Goal: Find specific page/section: Find specific page/section

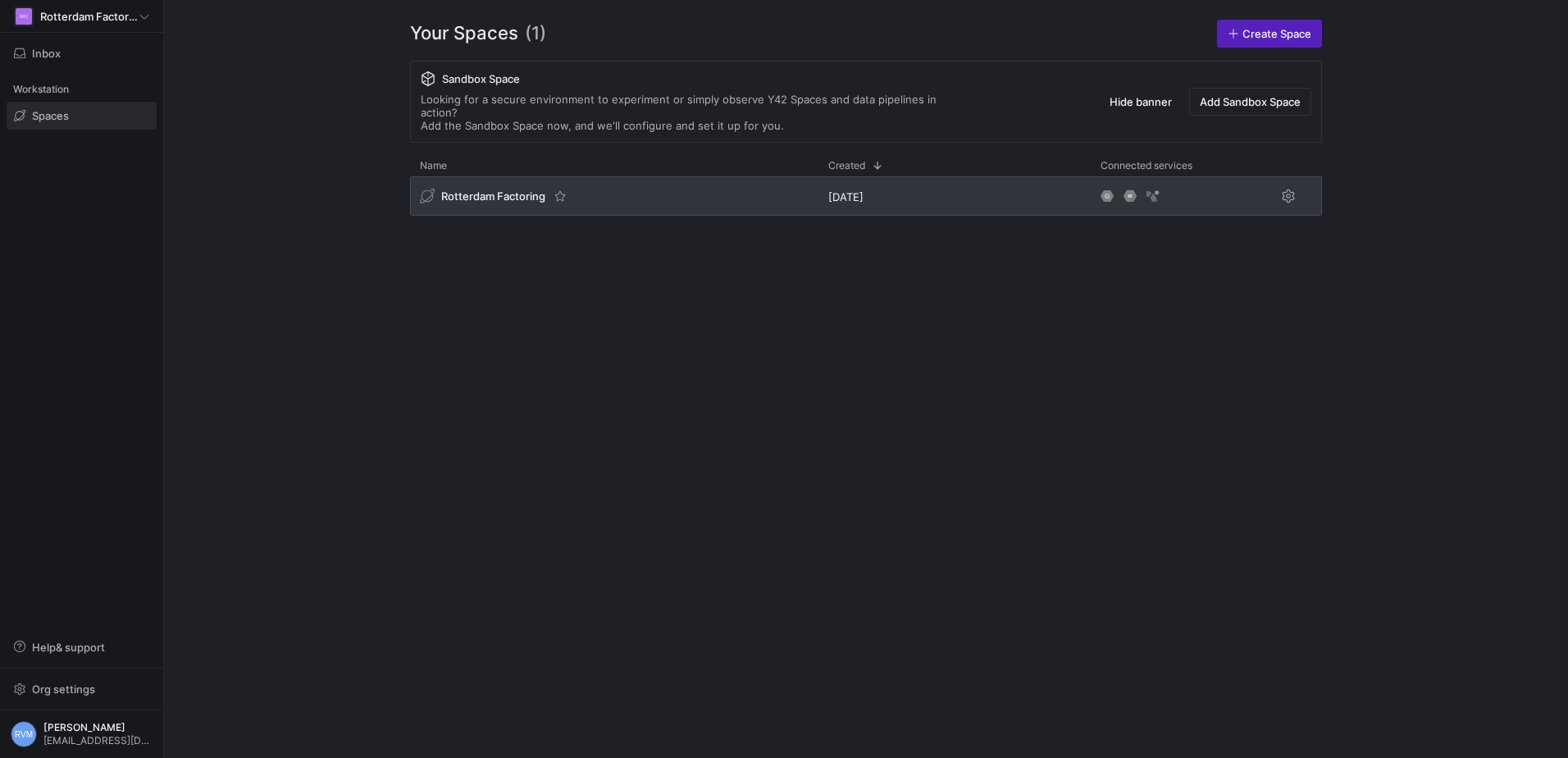
click at [492, 190] on span "Rotterdam Factoring" at bounding box center [494, 196] width 104 height 13
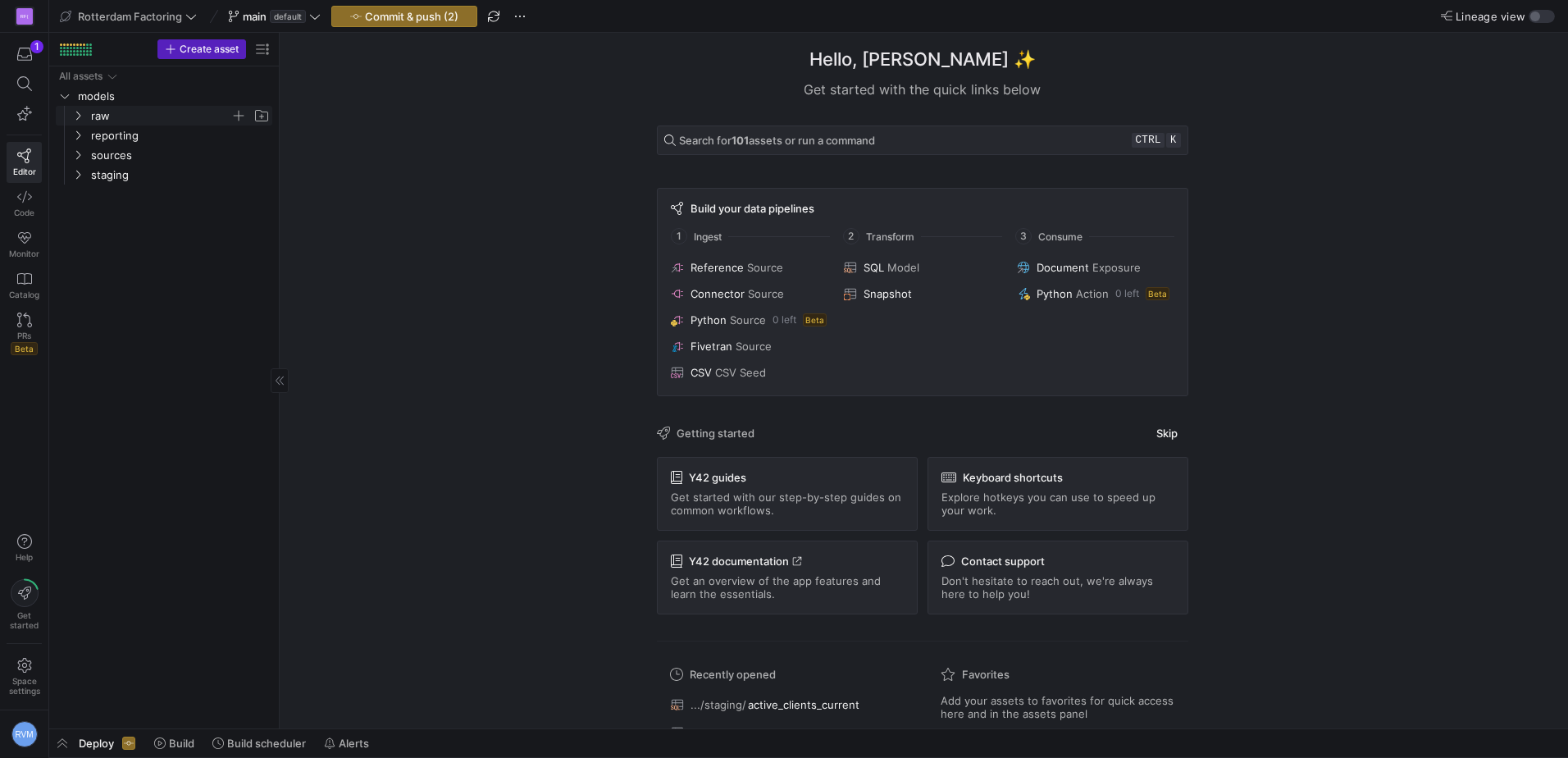
click at [96, 124] on span "raw" at bounding box center [161, 116] width 140 height 19
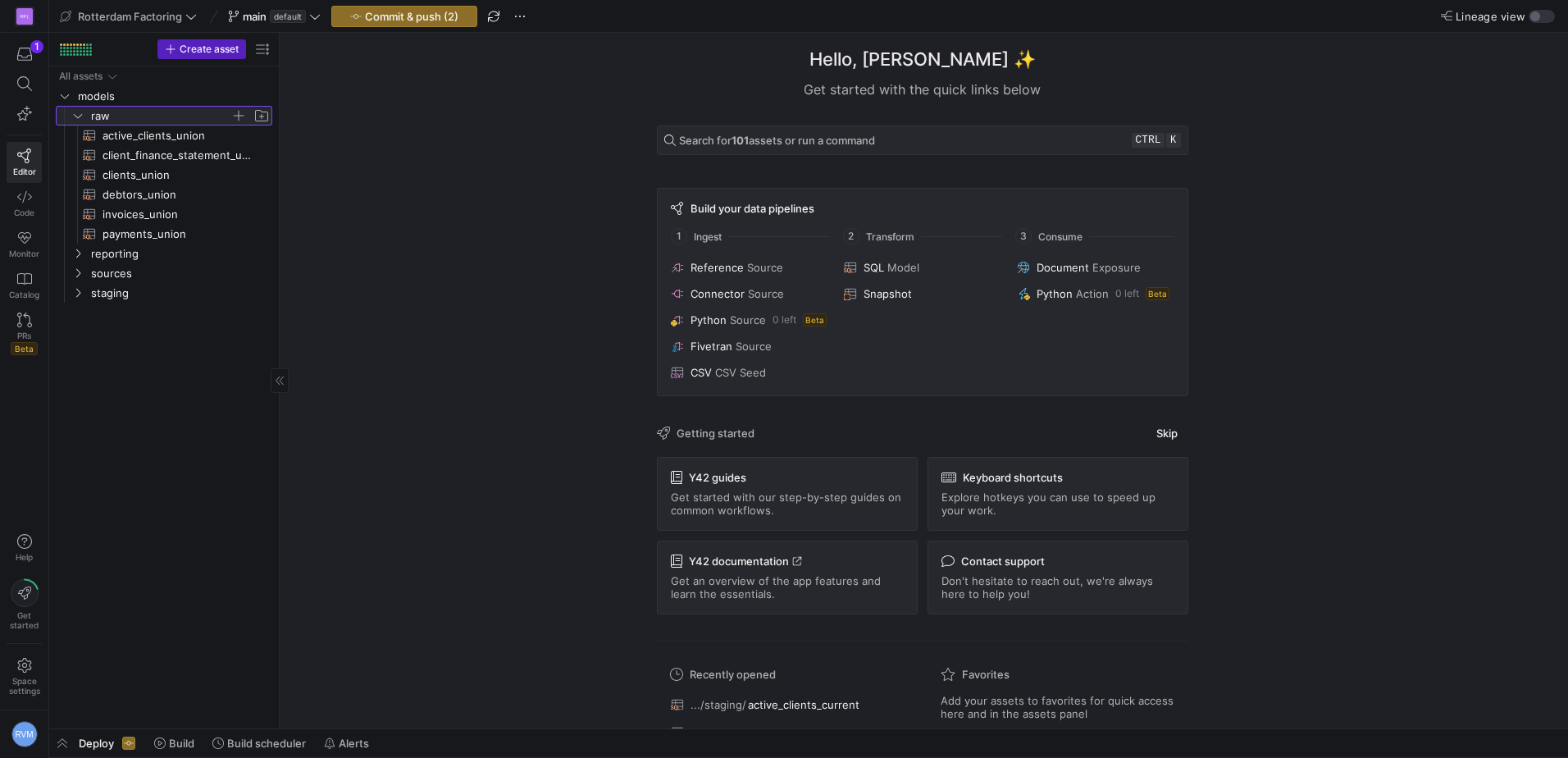
click at [74, 117] on icon at bounding box center [78, 115] width 12 height 10
click at [76, 132] on icon "Press SPACE to select this row." at bounding box center [78, 135] width 12 height 10
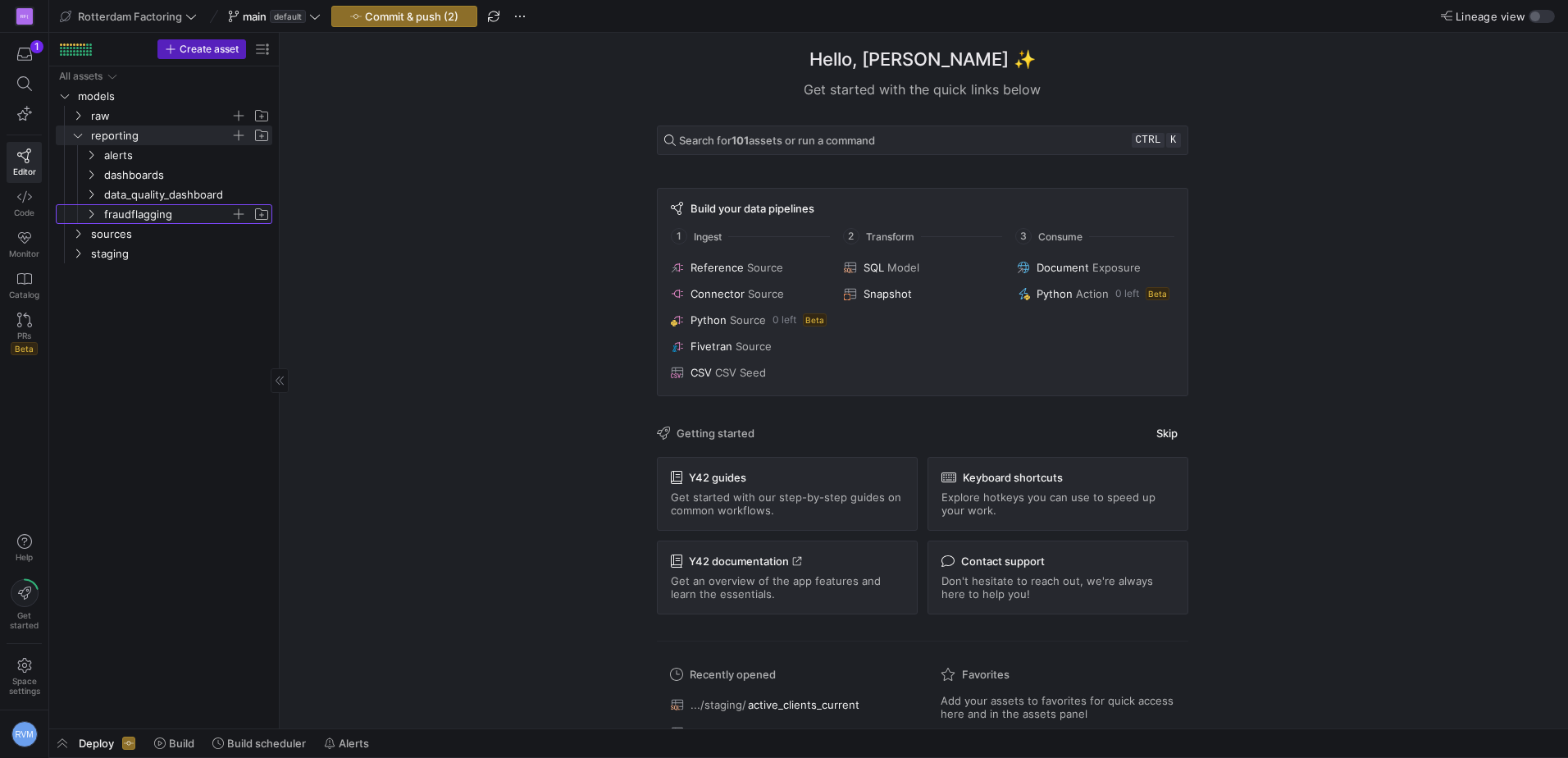
click at [85, 214] on icon "Press SPACE to select this row." at bounding box center [90, 214] width 12 height 10
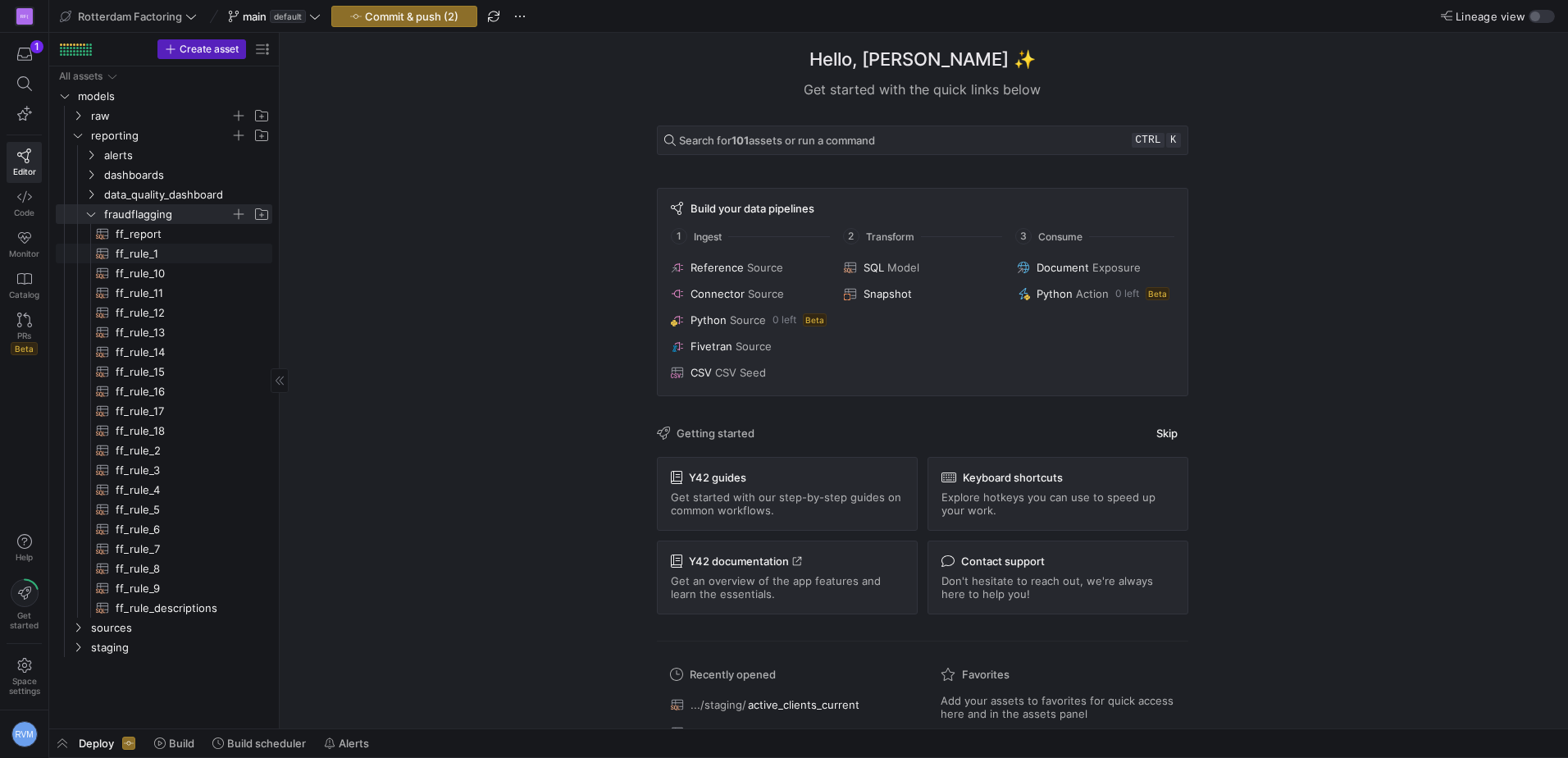
click at [152, 253] on span "ff_rule_1​​​​​​​​​​" at bounding box center [184, 254] width 138 height 19
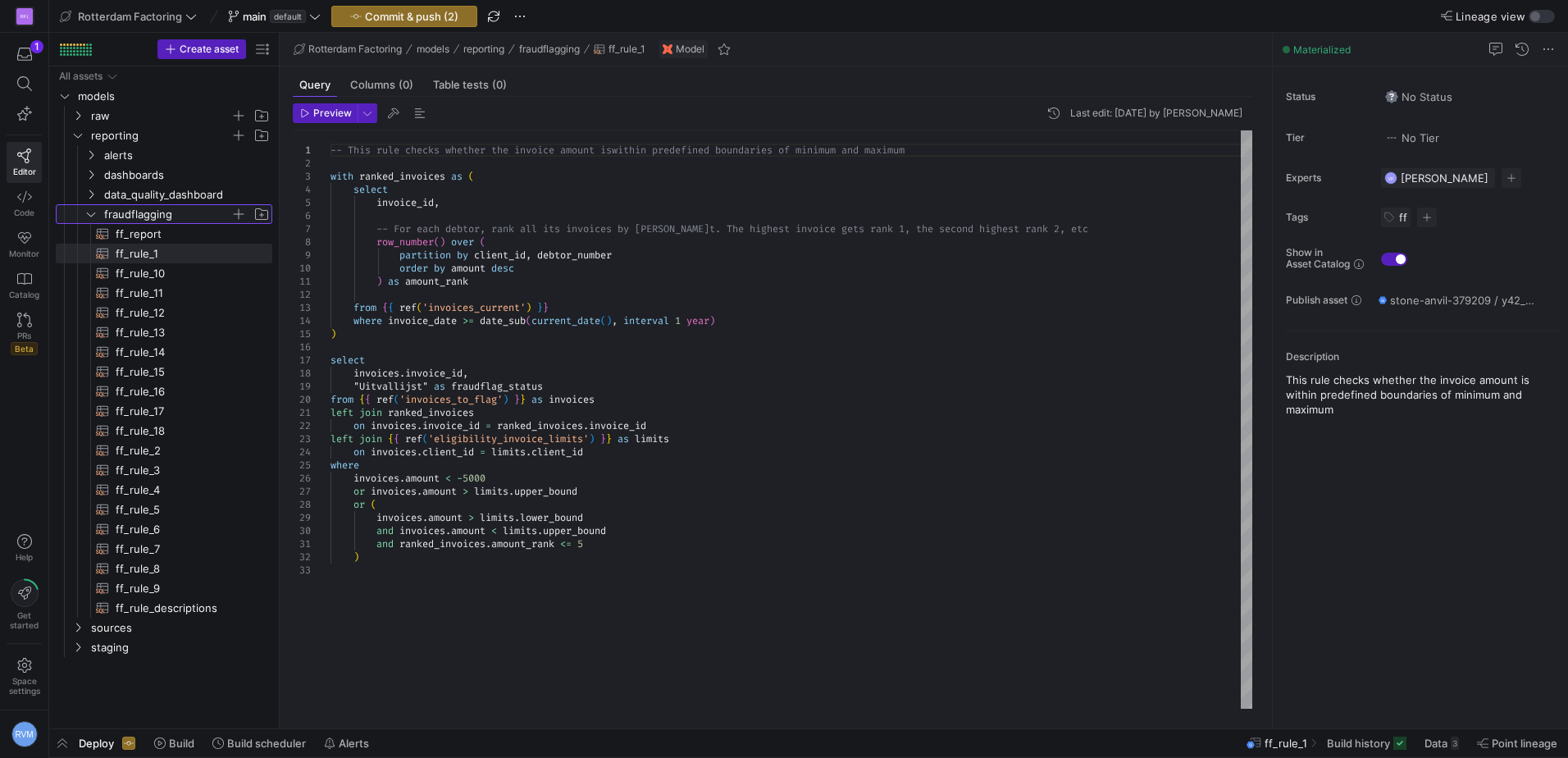
click at [86, 215] on icon "Press SPACE to select this row." at bounding box center [90, 214] width 12 height 10
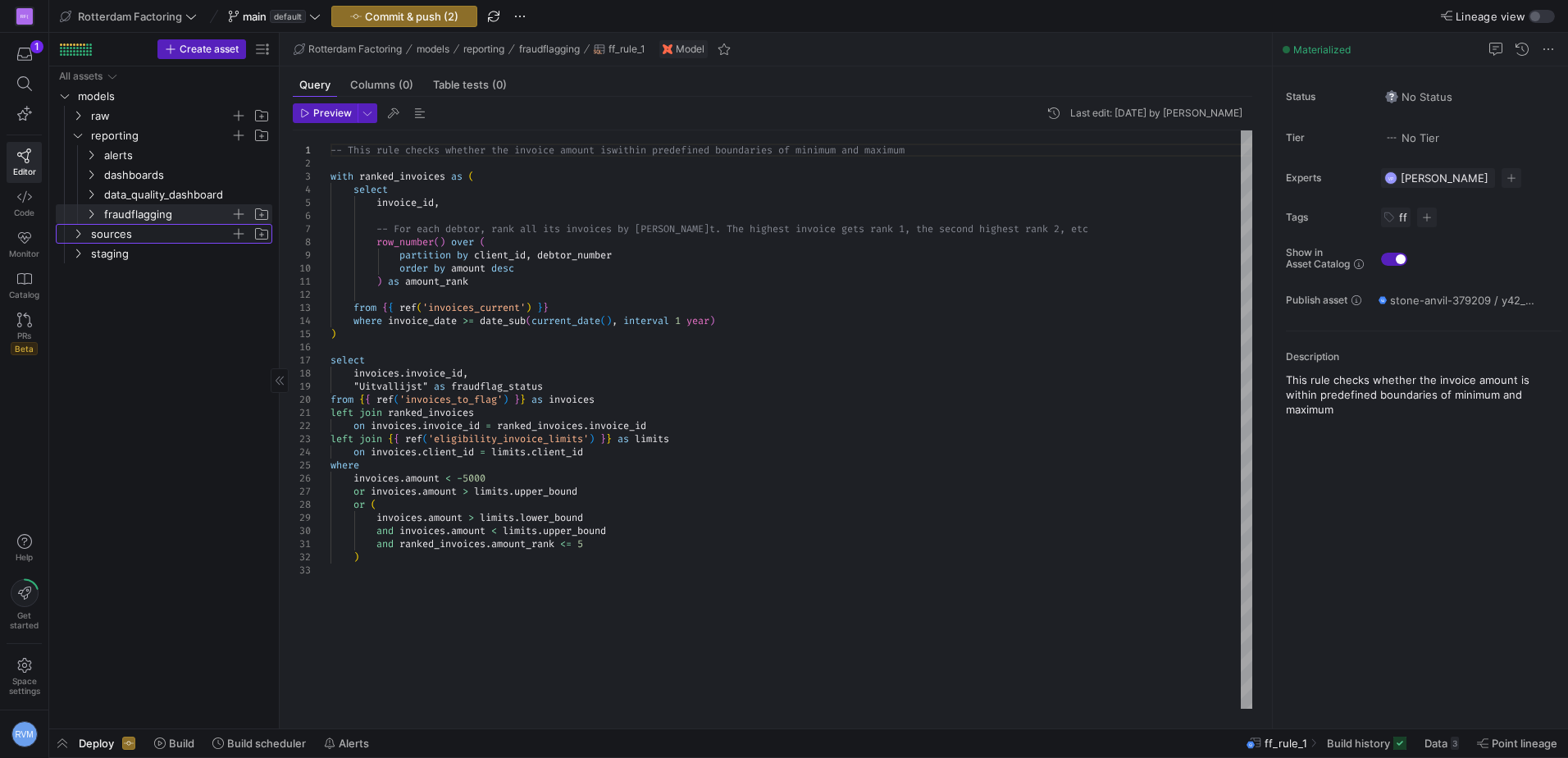
click at [79, 231] on icon "Press SPACE to select this row." at bounding box center [78, 234] width 12 height 10
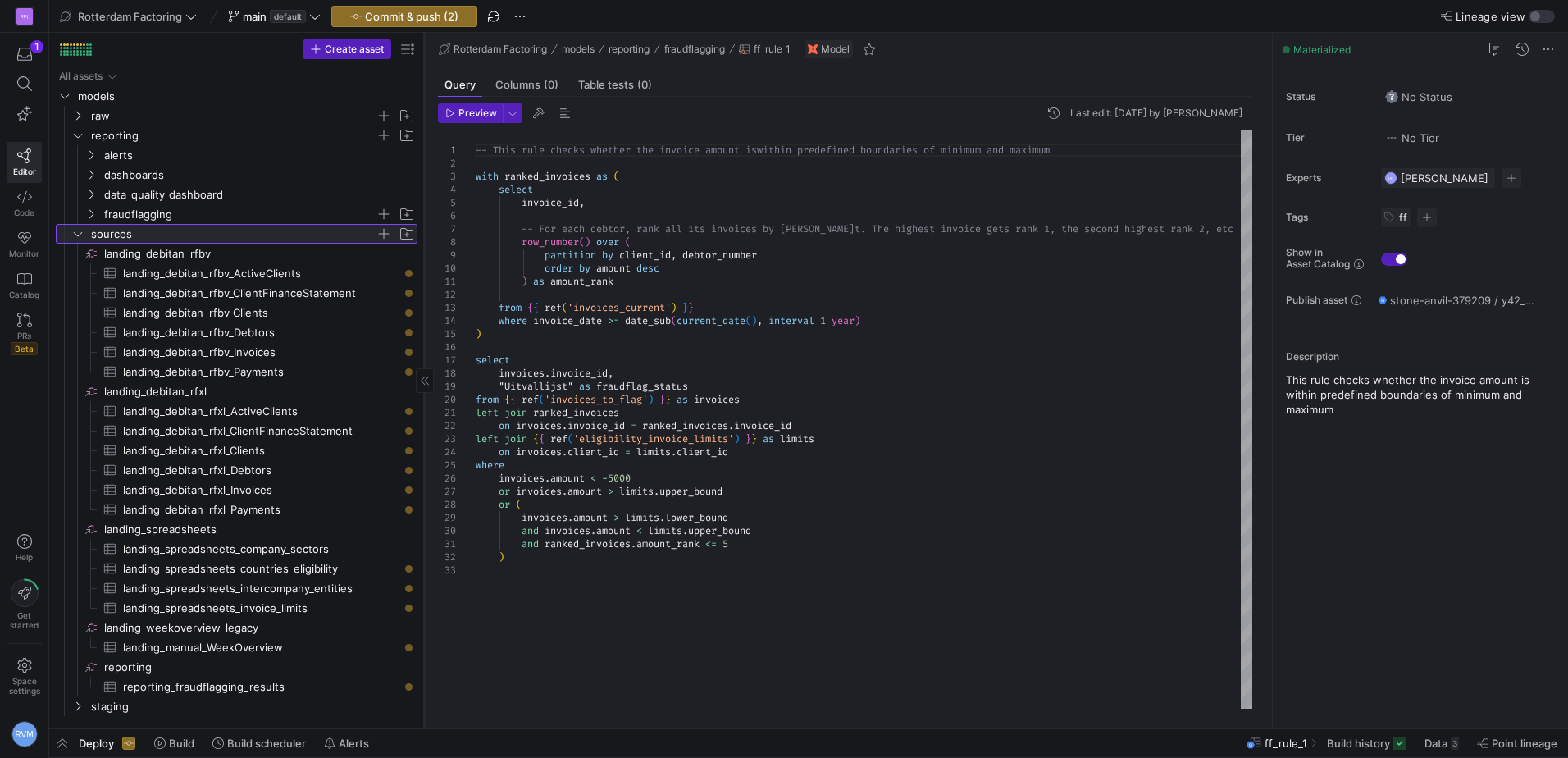
drag, startPoint x: 279, startPoint y: 184, endPoint x: 424, endPoint y: 186, distance: 145.0
click at [424, 186] on div at bounding box center [424, 381] width 1 height 696
click at [77, 231] on icon "Press SPACE to select this row." at bounding box center [78, 234] width 12 height 10
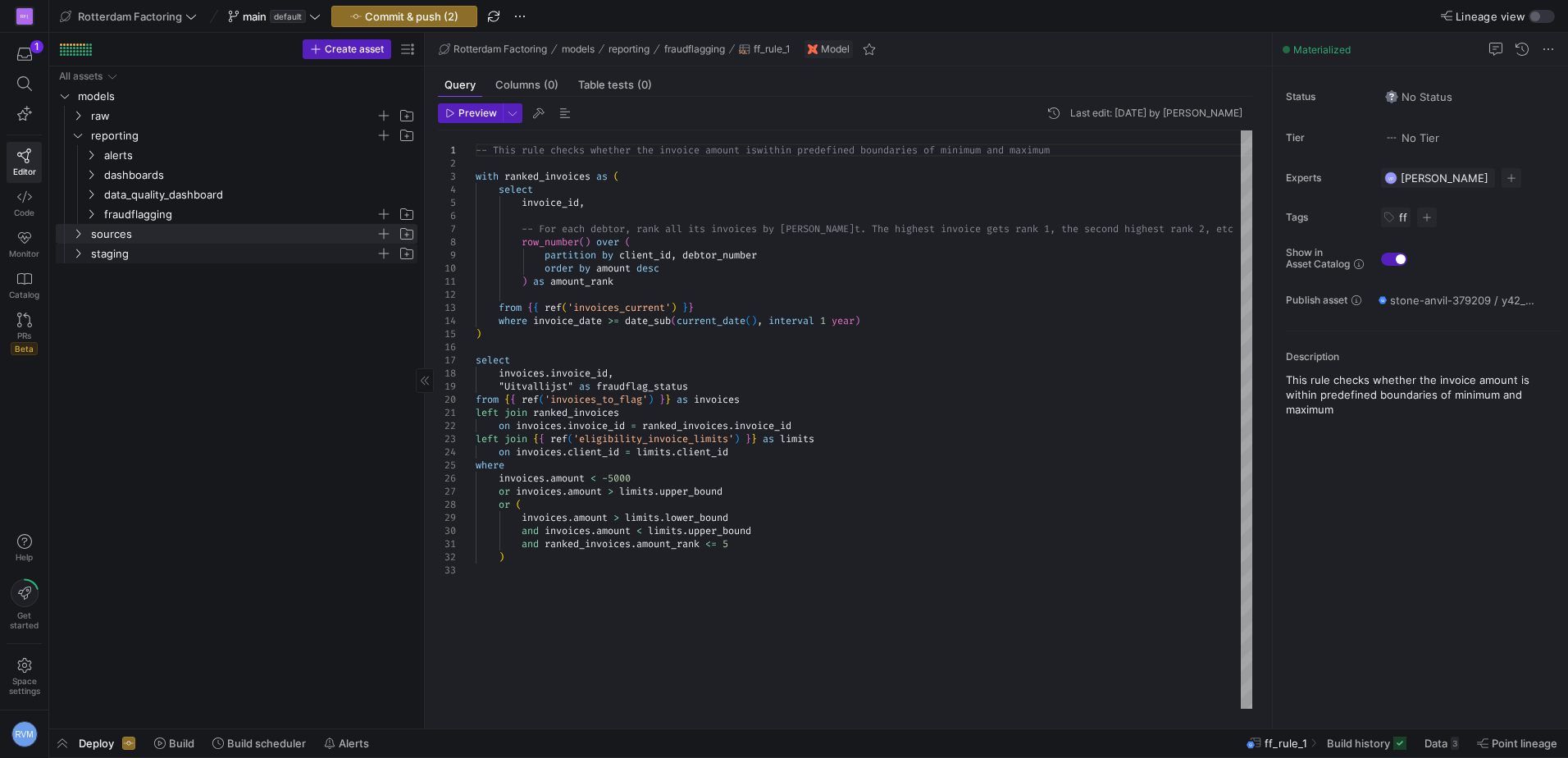
click at [75, 258] on icon "Press SPACE to select this row." at bounding box center [78, 253] width 12 height 10
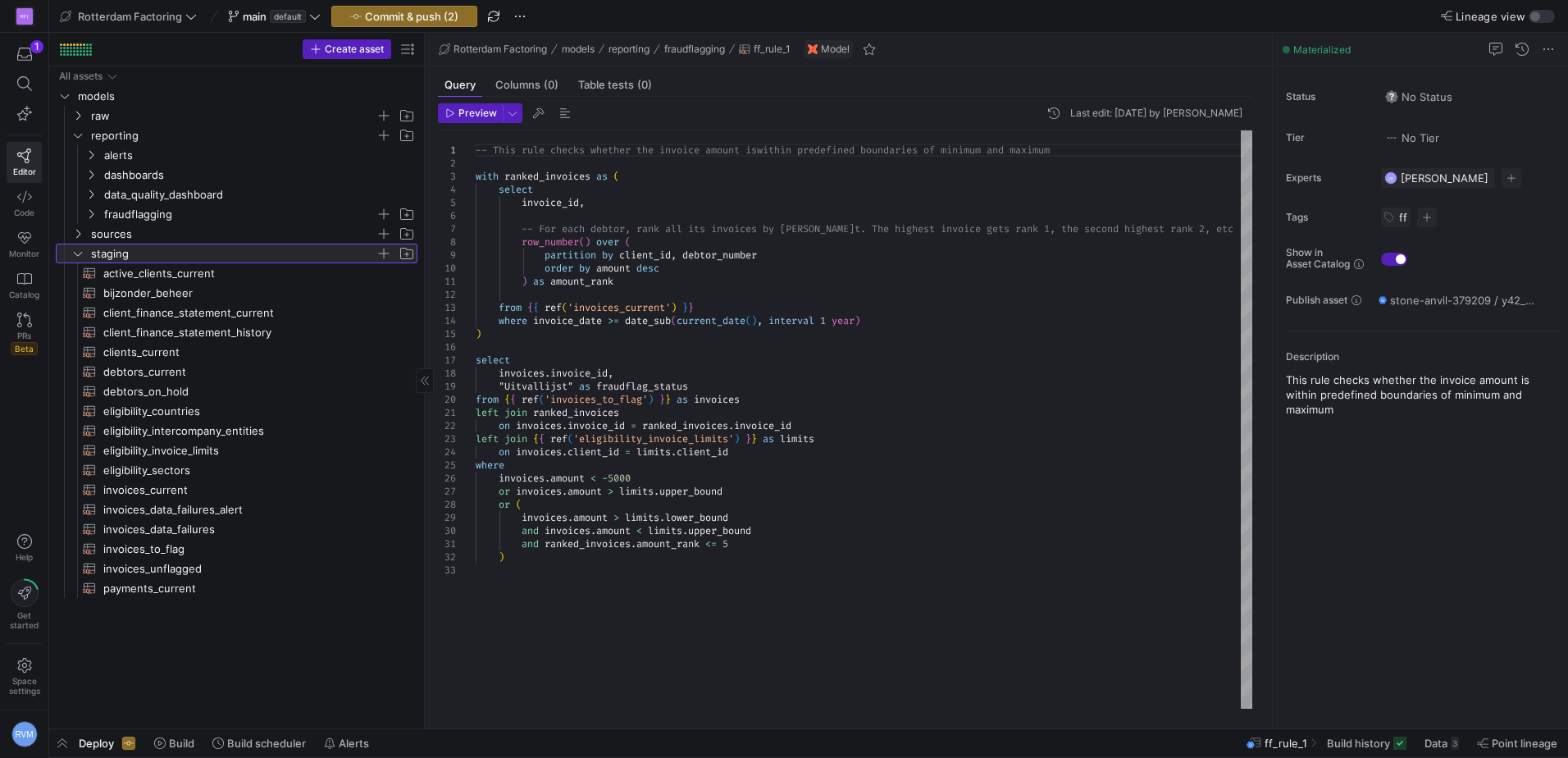
click at [75, 258] on icon at bounding box center [78, 253] width 12 height 10
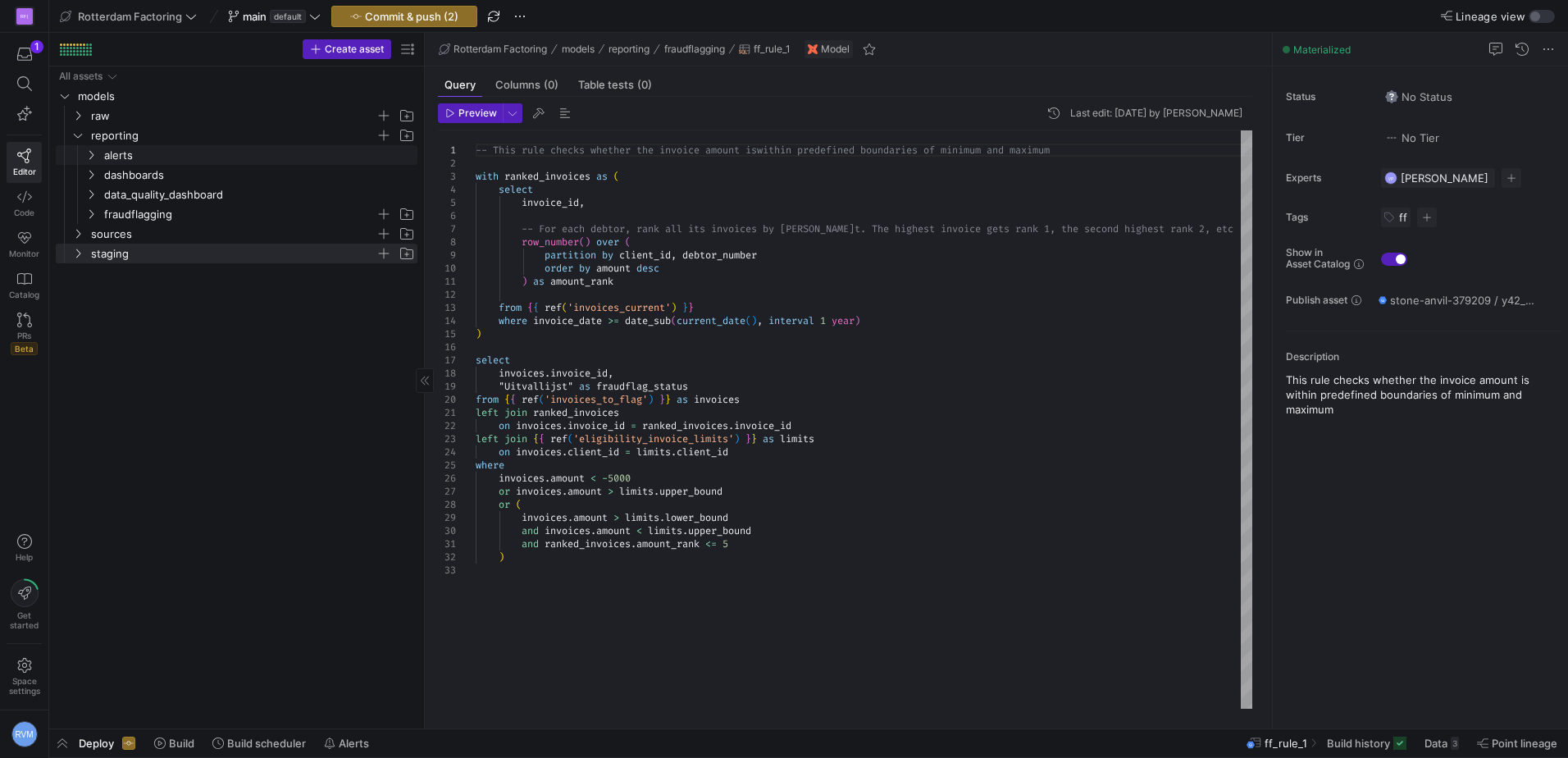
click at [82, 152] on link "alerts" at bounding box center [236, 155] width 361 height 20
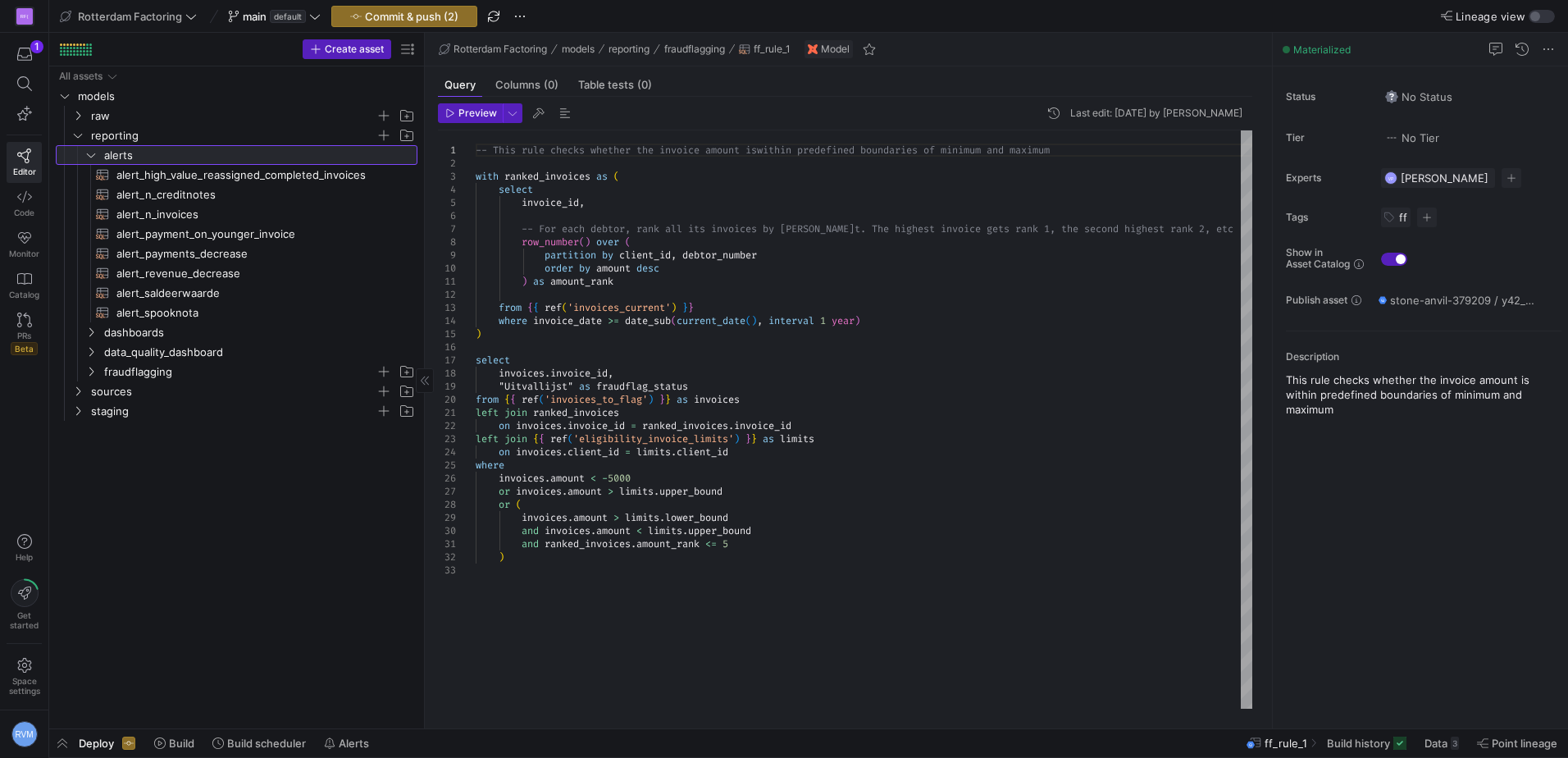
click at [82, 152] on link "alerts" at bounding box center [236, 155] width 361 height 20
